Goal: Information Seeking & Learning: Learn about a topic

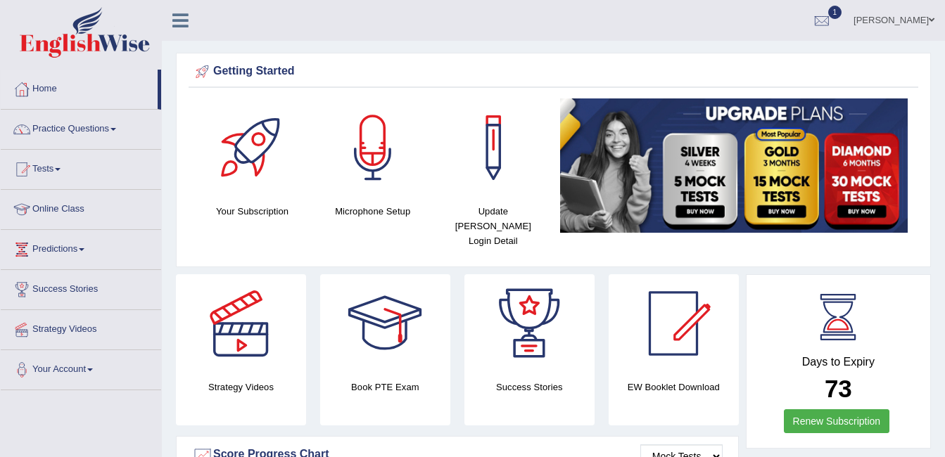
click at [54, 205] on link "Online Class" at bounding box center [81, 207] width 160 height 35
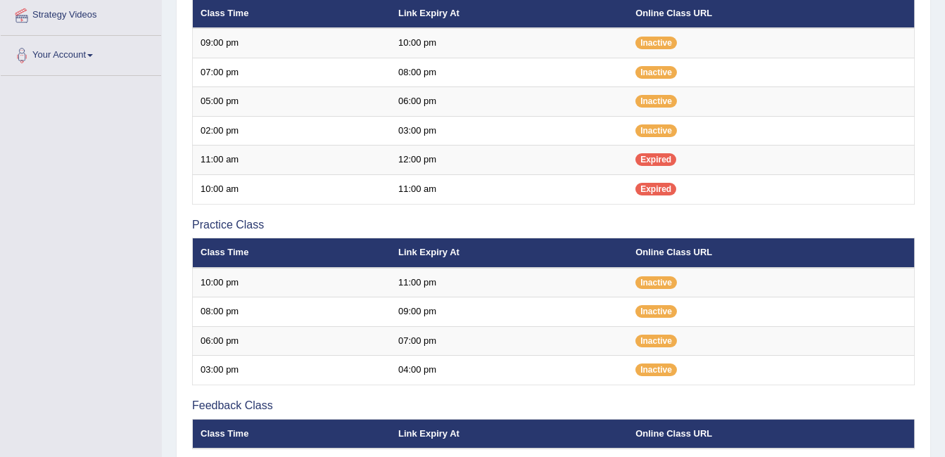
scroll to position [322, 0]
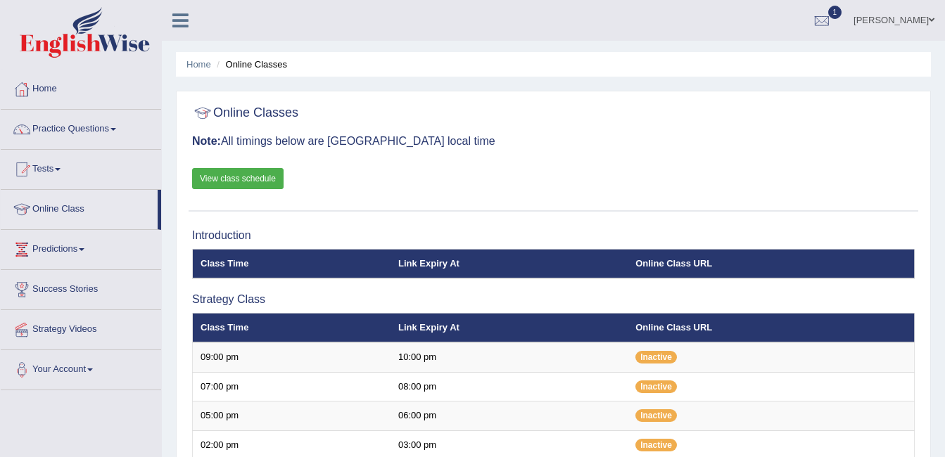
click at [269, 179] on link "View class schedule" at bounding box center [237, 178] width 91 height 21
click at [34, 98] on link "Home" at bounding box center [81, 87] width 160 height 35
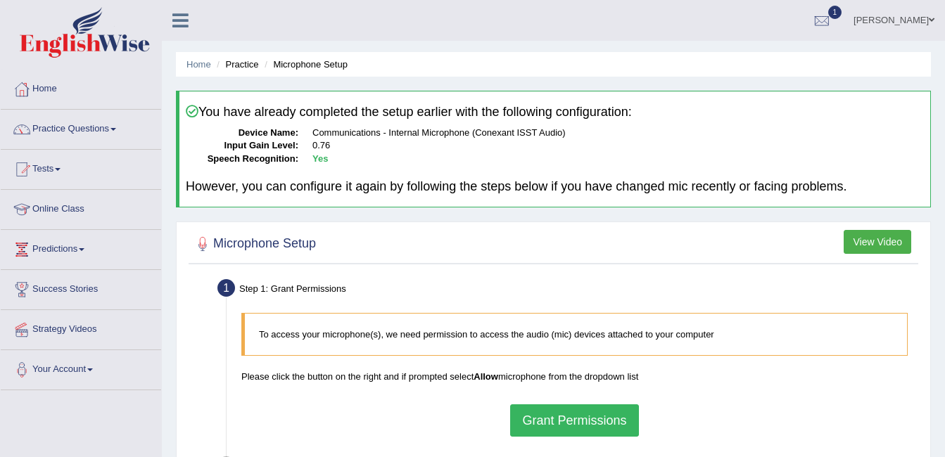
click at [111, 127] on link "Practice Questions" at bounding box center [81, 127] width 160 height 35
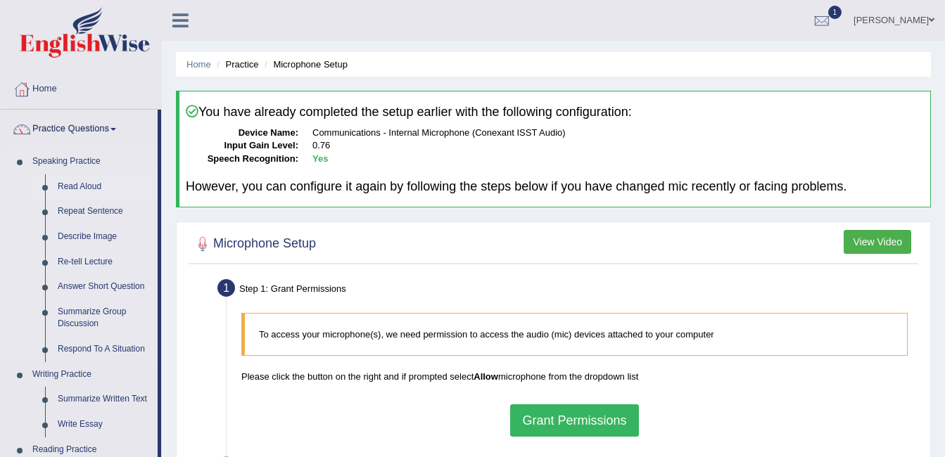
click at [73, 192] on link "Read Aloud" at bounding box center [104, 186] width 106 height 25
